Goal: Task Accomplishment & Management: Manage account settings

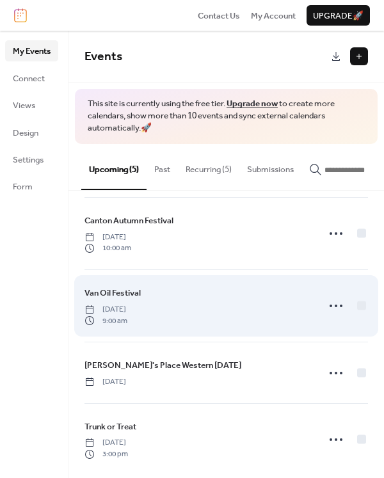
scroll to position [81, 0]
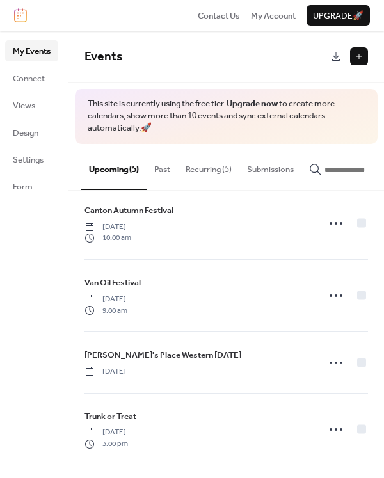
click at [212, 165] on button "Recurring (5)" at bounding box center [208, 166] width 61 height 45
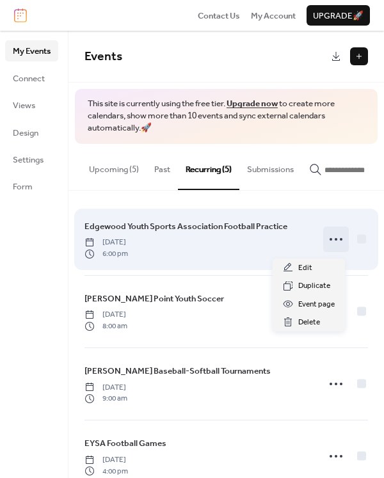
click at [323, 242] on div at bounding box center [336, 239] width 26 height 26
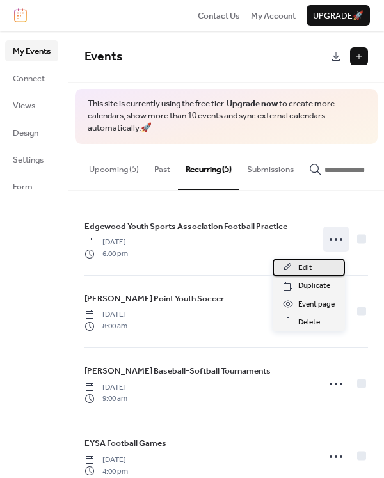
click at [315, 266] on div "Edit" at bounding box center [309, 267] width 72 height 18
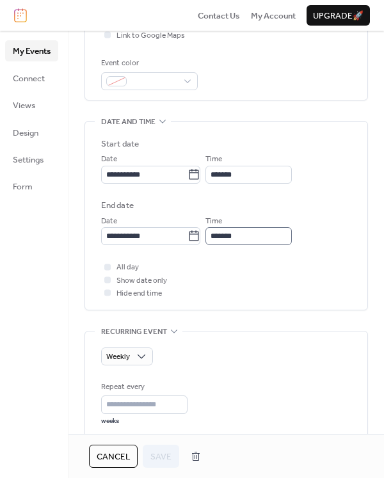
scroll to position [320, 0]
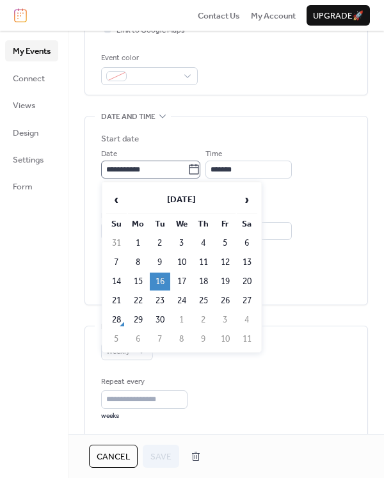
click at [200, 171] on icon at bounding box center [193, 169] width 13 height 13
click at [187, 171] on input "**********" at bounding box center [144, 170] width 86 height 18
click at [164, 321] on td "30" at bounding box center [160, 320] width 20 height 18
type input "**********"
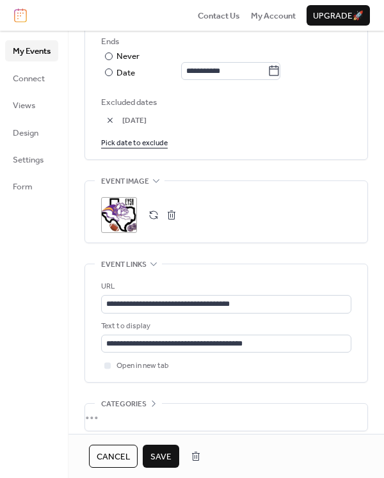
scroll to position [768, 0]
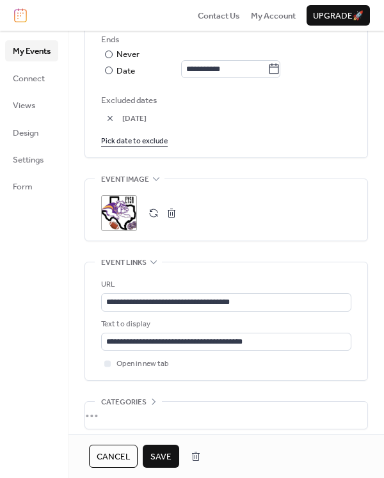
click at [164, 459] on span "Save" at bounding box center [160, 456] width 21 height 13
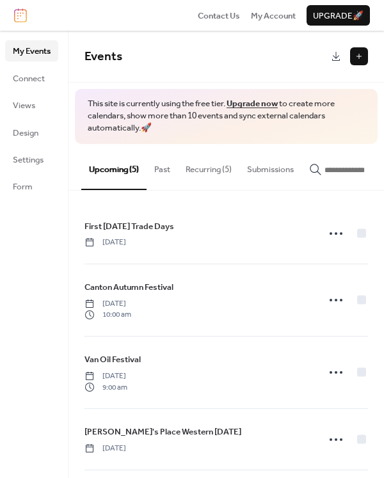
click at [212, 165] on button "Recurring (5)" at bounding box center [208, 166] width 61 height 45
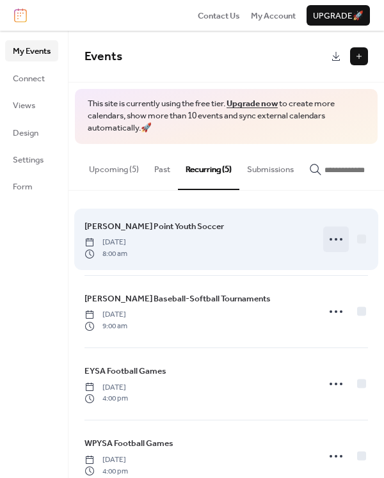
click at [335, 241] on circle at bounding box center [336, 239] width 3 height 3
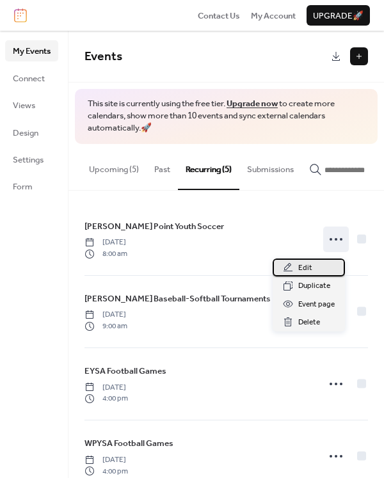
click at [302, 265] on span "Edit" at bounding box center [305, 268] width 14 height 13
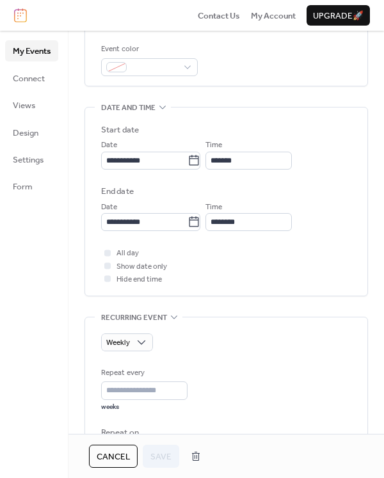
scroll to position [384, 0]
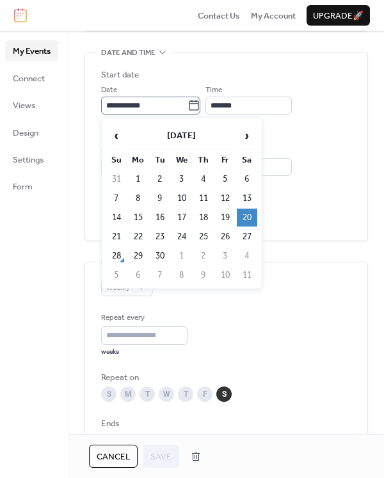
click at [198, 100] on icon at bounding box center [193, 105] width 13 height 13
click at [187, 100] on input "**********" at bounding box center [144, 106] width 86 height 18
click at [246, 272] on td "11" at bounding box center [247, 275] width 20 height 18
type input "**********"
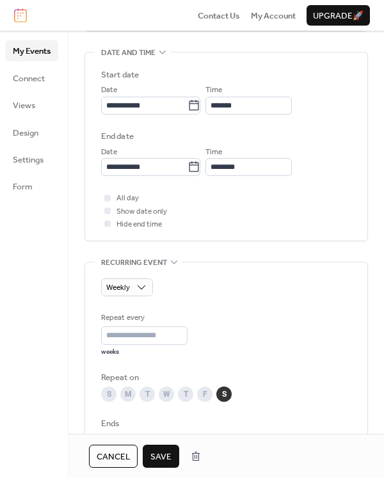
click at [155, 454] on span "Save" at bounding box center [160, 456] width 21 height 13
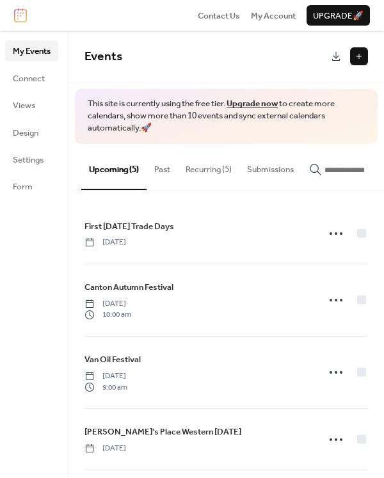
click at [199, 176] on button "Recurring (5)" at bounding box center [208, 166] width 61 height 45
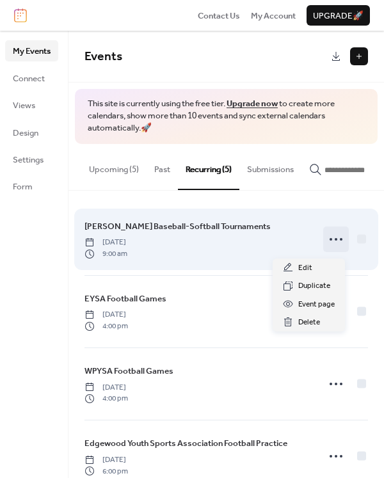
click at [326, 242] on icon at bounding box center [336, 239] width 20 height 20
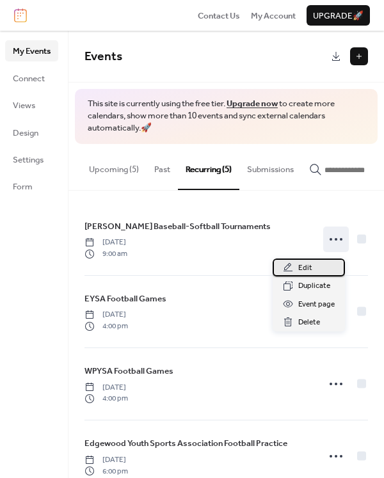
click at [305, 262] on span "Edit" at bounding box center [305, 268] width 14 height 13
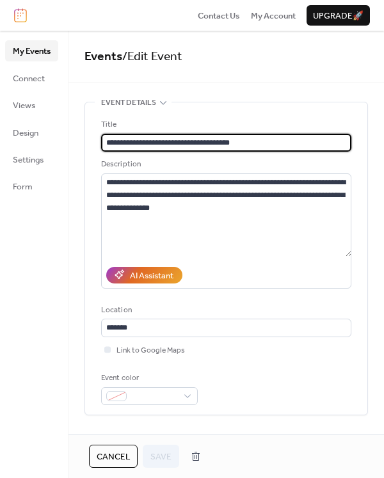
type input "**********"
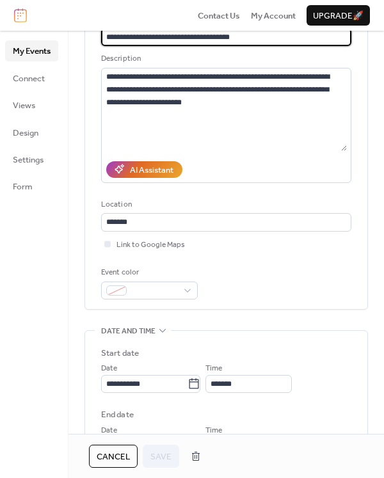
scroll to position [256, 0]
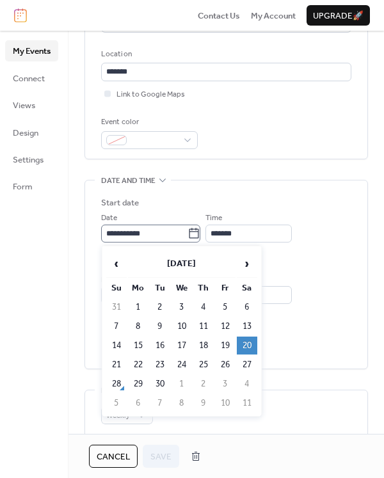
click at [199, 232] on icon at bounding box center [194, 233] width 10 height 10
click at [187, 232] on input "**********" at bounding box center [144, 234] width 86 height 18
click at [246, 384] on td "4" at bounding box center [247, 384] width 20 height 18
type input "**********"
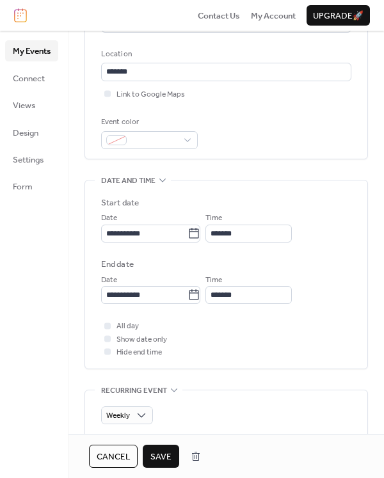
click at [175, 453] on button "Save" at bounding box center [161, 456] width 36 height 23
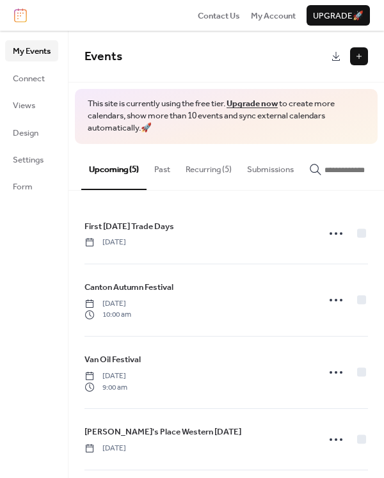
click at [203, 171] on button "Recurring (5)" at bounding box center [208, 166] width 61 height 45
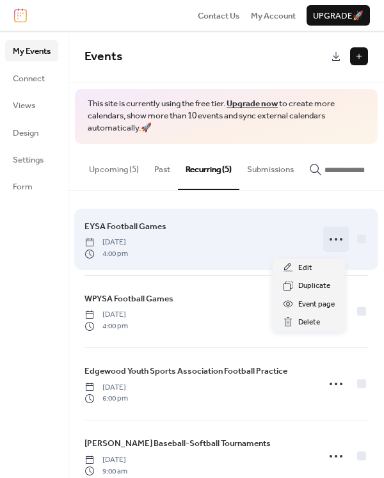
click at [328, 244] on icon at bounding box center [336, 239] width 20 height 20
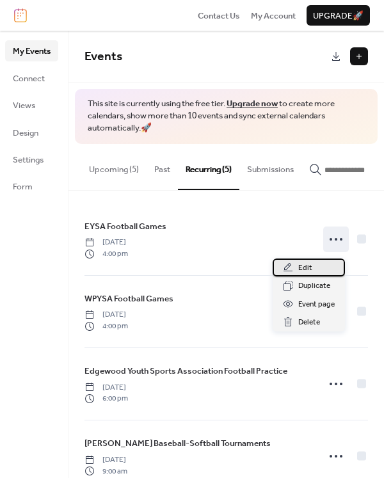
click at [303, 266] on span "Edit" at bounding box center [305, 268] width 14 height 13
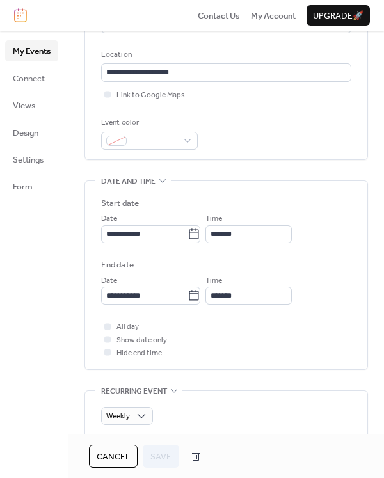
scroll to position [256, 0]
click at [197, 231] on icon at bounding box center [194, 233] width 10 height 10
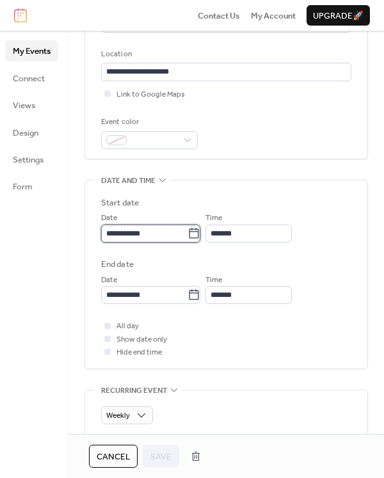
click at [187, 231] on input "**********" at bounding box center [144, 234] width 86 height 18
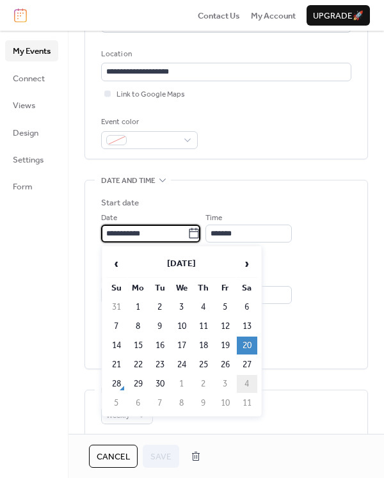
click at [239, 376] on td "4" at bounding box center [247, 384] width 20 height 18
type input "**********"
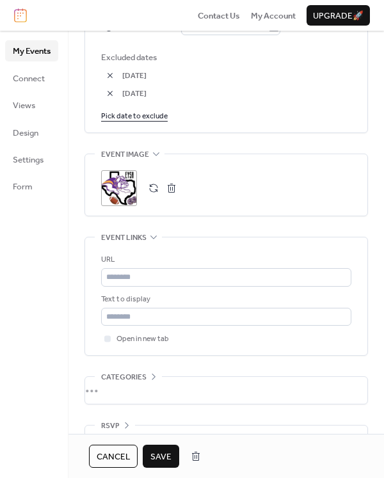
scroll to position [832, 0]
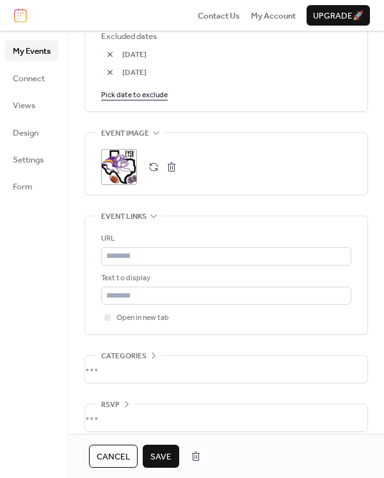
click at [160, 447] on button "Save" at bounding box center [161, 456] width 36 height 23
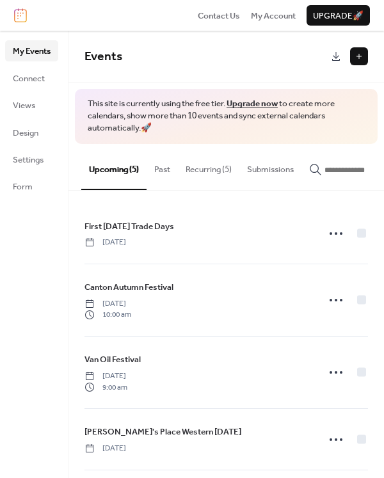
click at [216, 170] on button "Recurring (5)" at bounding box center [208, 166] width 61 height 45
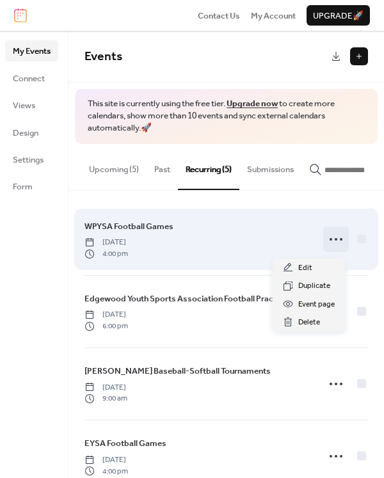
click at [330, 238] on icon at bounding box center [336, 239] width 20 height 20
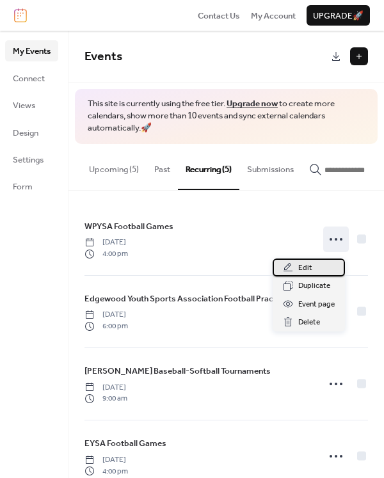
click at [307, 262] on span "Edit" at bounding box center [305, 268] width 14 height 13
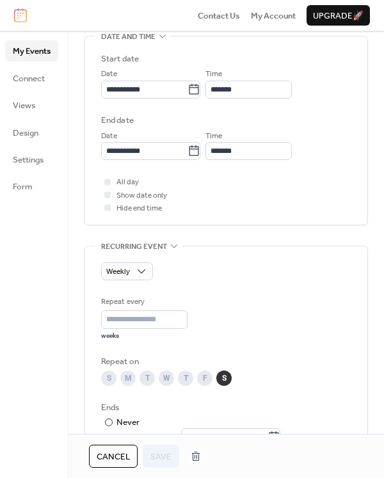
scroll to position [384, 0]
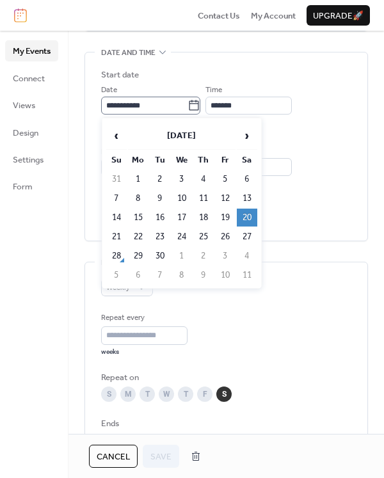
click at [200, 100] on icon at bounding box center [193, 105] width 13 height 13
click at [187, 100] on input "**********" at bounding box center [144, 106] width 86 height 18
click at [251, 270] on td "11" at bounding box center [247, 275] width 20 height 18
type input "**********"
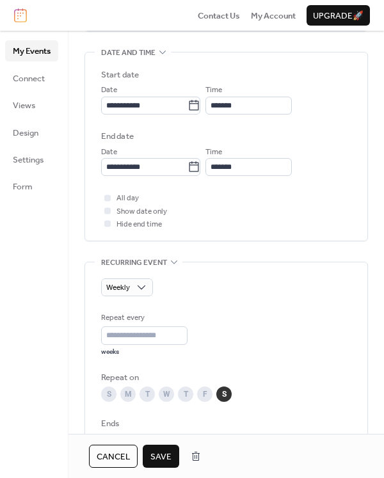
click at [166, 447] on button "Save" at bounding box center [161, 456] width 36 height 23
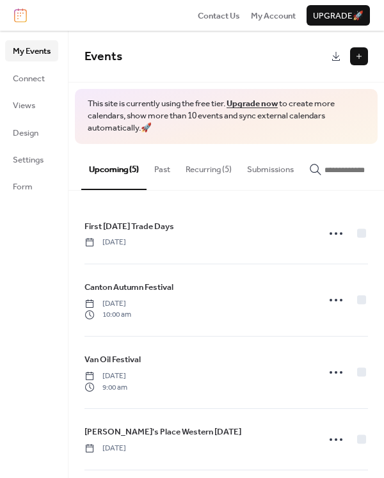
click at [220, 168] on button "Recurring (5)" at bounding box center [208, 166] width 61 height 45
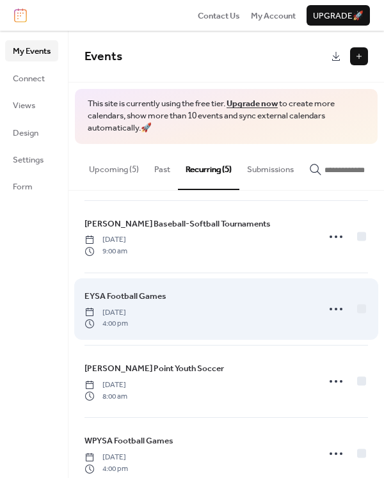
scroll to position [104, 0]
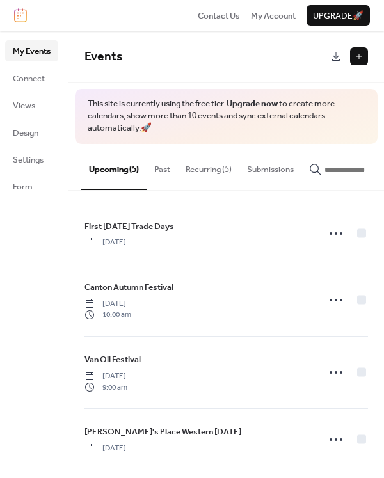
click at [211, 162] on button "Recurring (5)" at bounding box center [208, 166] width 61 height 45
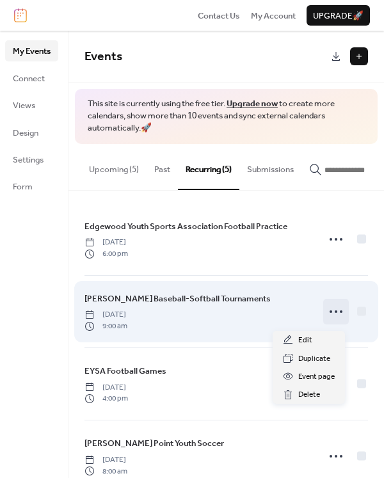
click at [333, 317] on icon at bounding box center [336, 311] width 20 height 20
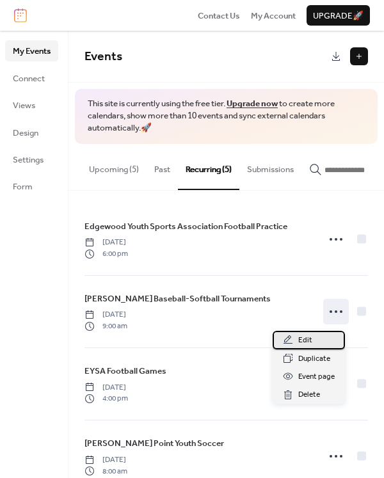
click at [314, 335] on div "Edit" at bounding box center [309, 340] width 72 height 18
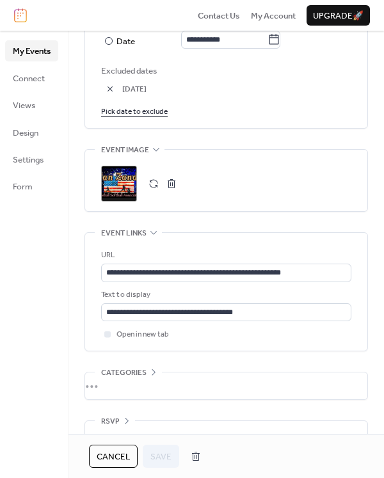
scroll to position [825, 0]
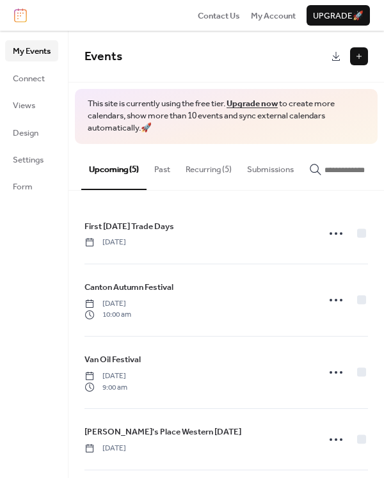
click at [198, 169] on button "Recurring (5)" at bounding box center [208, 166] width 61 height 45
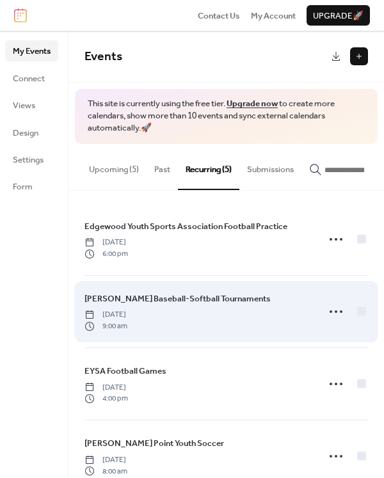
click at [273, 313] on div "Van Zandt Baseball-Softball Tournaments Saturday, October 4, 2025 9:00 am" at bounding box center [197, 312] width 226 height 40
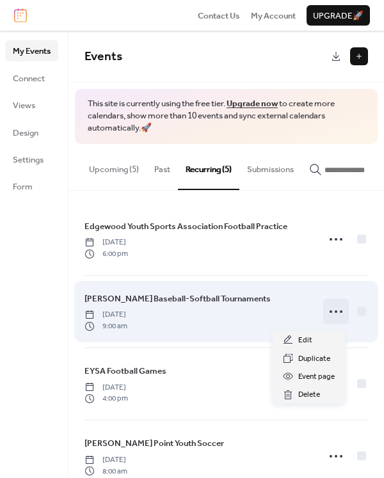
click at [329, 315] on icon at bounding box center [336, 311] width 20 height 20
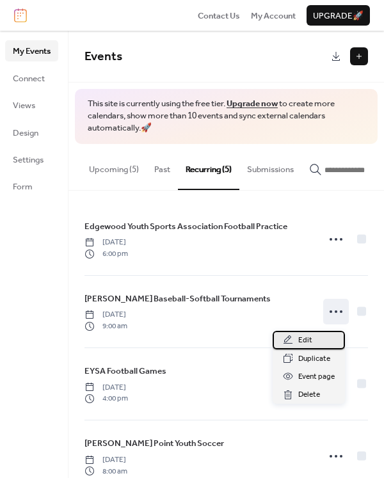
click at [306, 333] on div "Edit" at bounding box center [309, 340] width 72 height 18
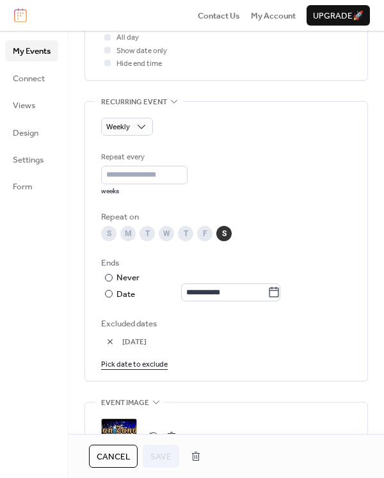
scroll to position [576, 0]
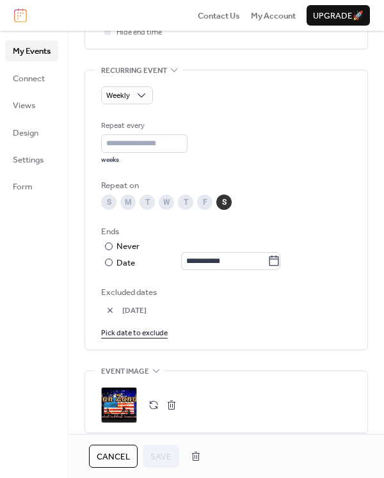
click at [107, 310] on button "button" at bounding box center [110, 310] width 18 height 18
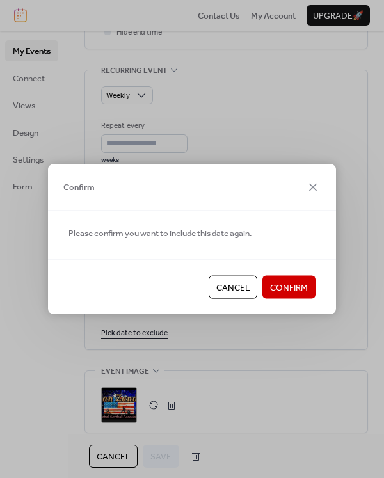
click at [307, 285] on span "Confirm" at bounding box center [289, 287] width 38 height 13
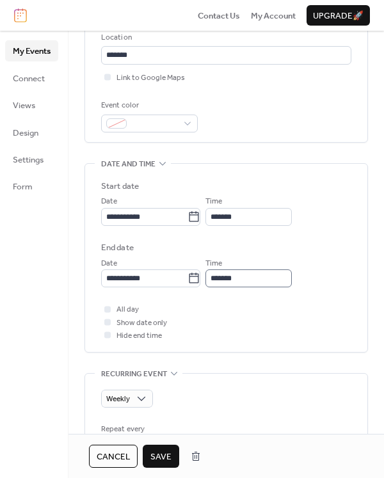
scroll to position [128, 0]
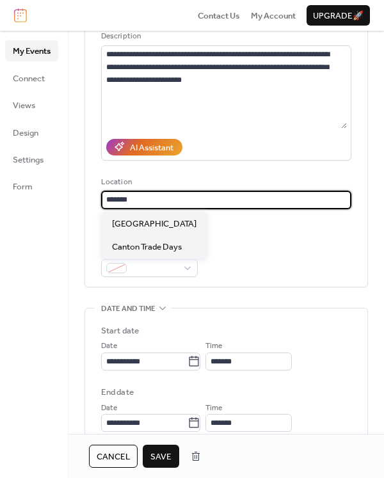
click at [191, 195] on input "******" at bounding box center [226, 200] width 250 height 18
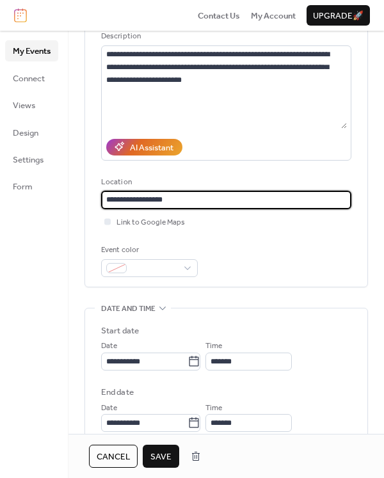
type input "**********"
click at [159, 453] on span "Save" at bounding box center [160, 456] width 21 height 13
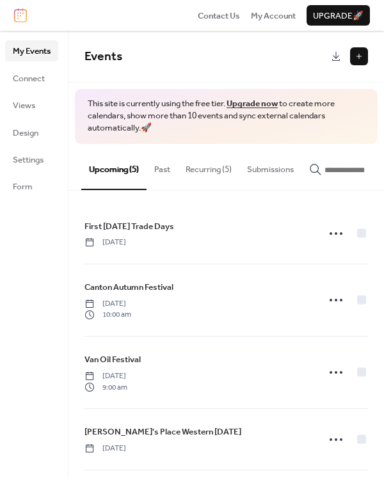
click at [207, 161] on button "Recurring (5)" at bounding box center [208, 166] width 61 height 45
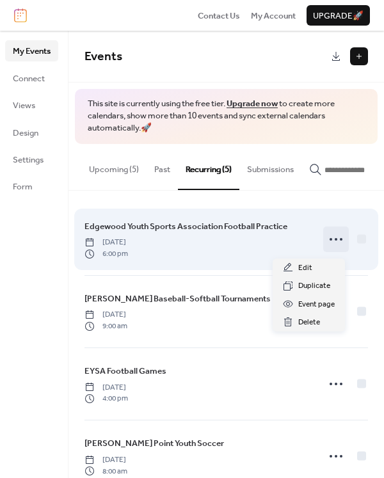
click at [328, 245] on icon at bounding box center [336, 239] width 20 height 20
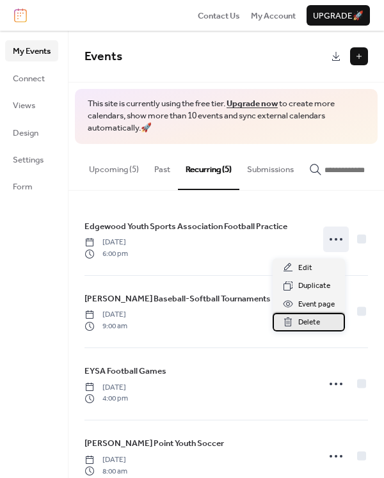
click at [322, 320] on div "Delete" at bounding box center [309, 322] width 72 height 18
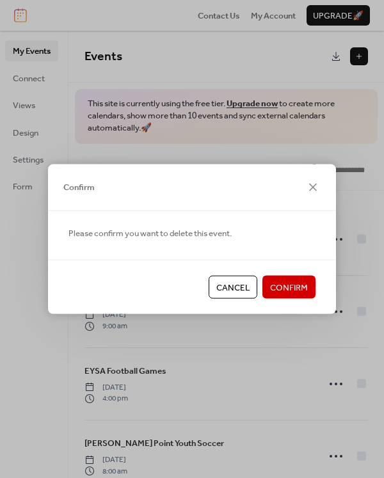
click at [294, 281] on span "Confirm" at bounding box center [289, 287] width 38 height 13
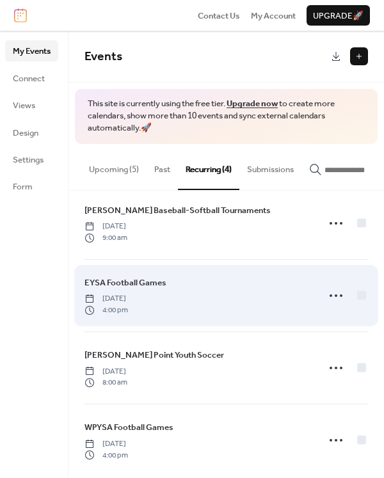
scroll to position [31, 0]
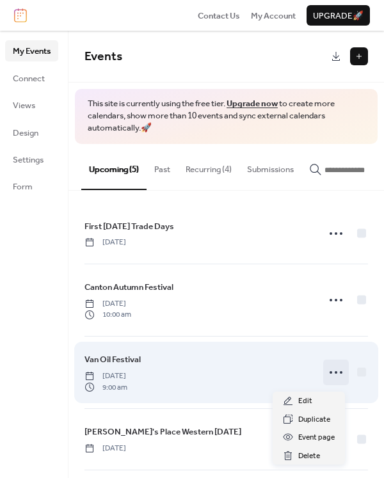
click at [331, 370] on icon at bounding box center [336, 372] width 20 height 20
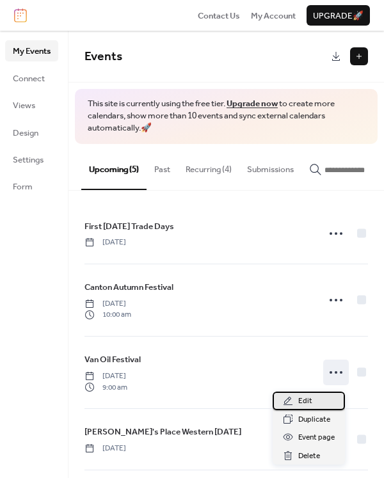
click at [301, 402] on span "Edit" at bounding box center [305, 401] width 14 height 13
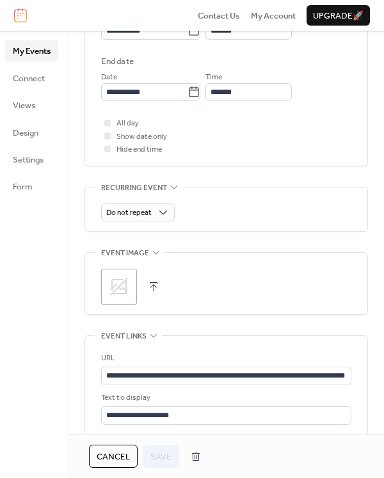
scroll to position [512, 0]
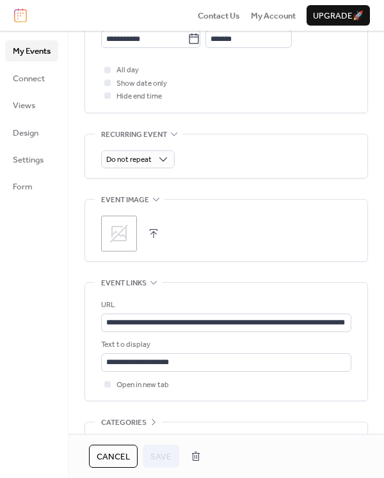
click at [132, 228] on div ";" at bounding box center [119, 234] width 36 height 36
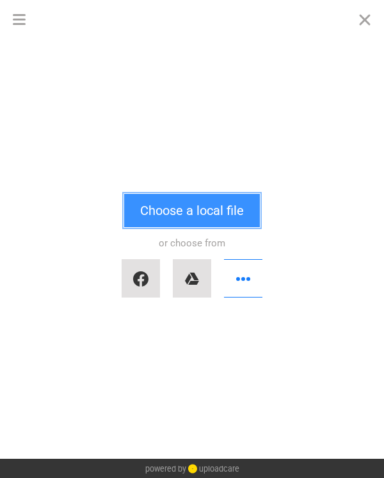
click at [196, 205] on button "Choose a local file" at bounding box center [192, 210] width 136 height 33
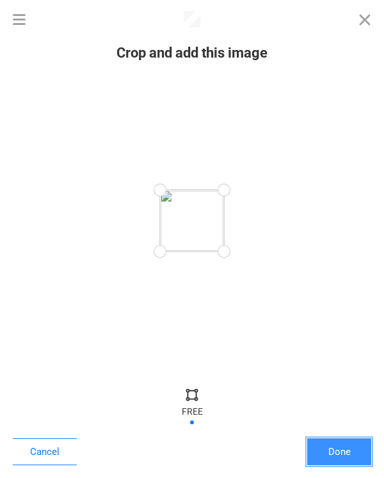
click at [341, 459] on button "Done" at bounding box center [339, 451] width 64 height 27
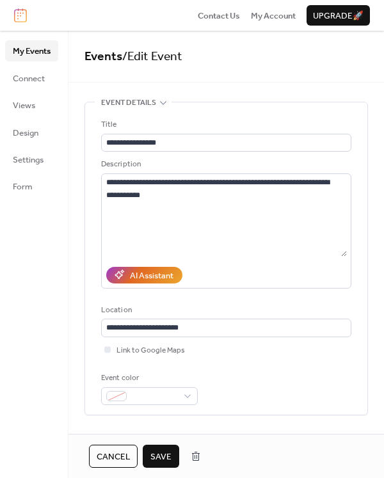
drag, startPoint x: 152, startPoint y: 457, endPoint x: 288, endPoint y: 413, distance: 143.2
click at [287, 413] on div "**********" at bounding box center [225, 254] width 315 height 447
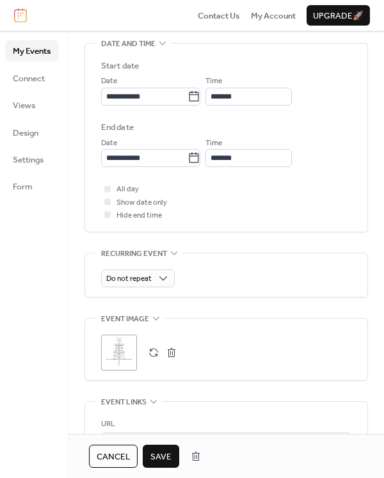
scroll to position [512, 0]
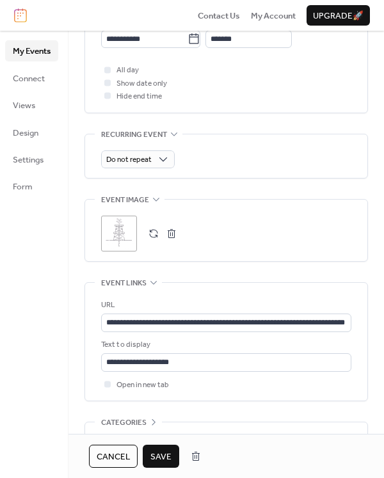
click at [162, 451] on span "Save" at bounding box center [160, 456] width 21 height 13
